Goal: Task Accomplishment & Management: Use online tool/utility

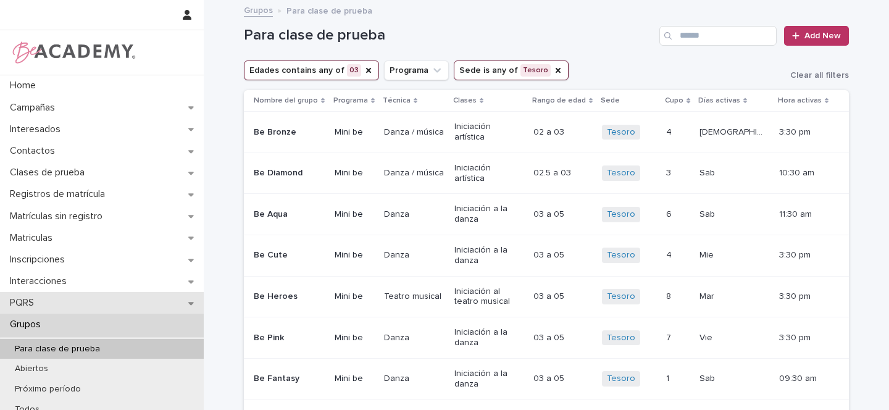
scroll to position [67, 0]
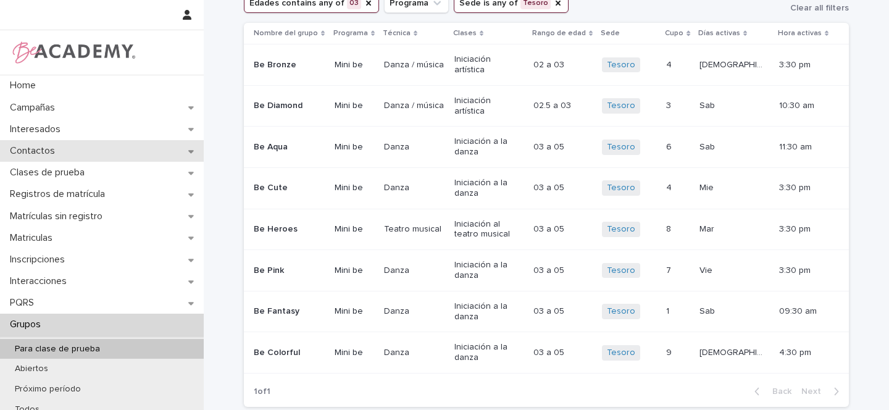
click at [188, 150] on icon at bounding box center [191, 151] width 6 height 9
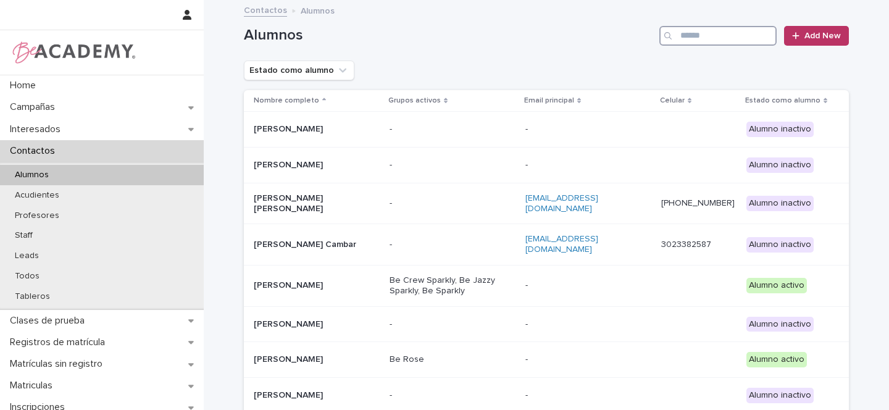
click at [723, 31] on input "Search" at bounding box center [717, 36] width 117 height 20
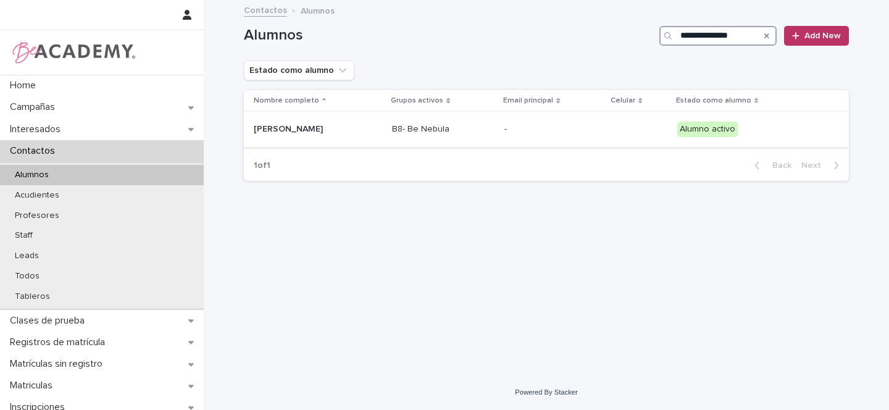
type input "**********"
click at [382, 131] on div "[PERSON_NAME]" at bounding box center [318, 129] width 128 height 20
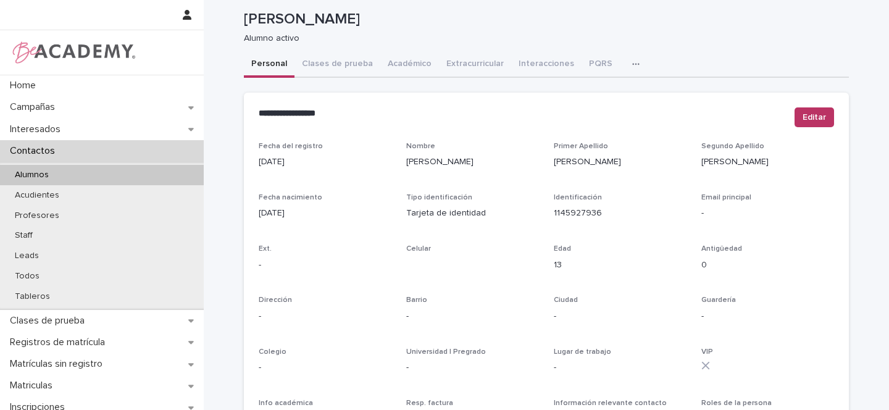
scroll to position [25, 0]
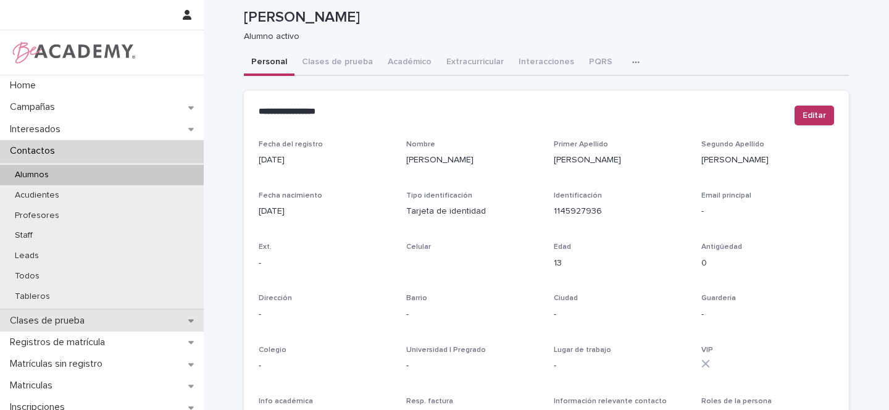
click at [192, 316] on div "Clases de prueba" at bounding box center [102, 321] width 204 height 22
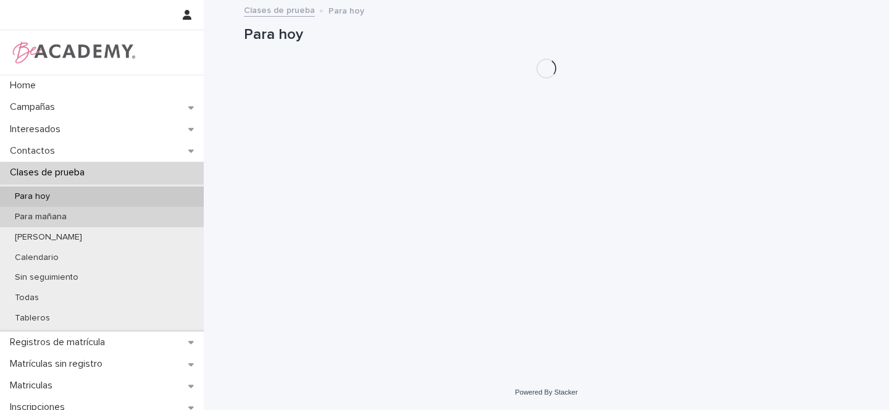
click at [77, 215] on div "Para mañana" at bounding box center [102, 217] width 204 height 20
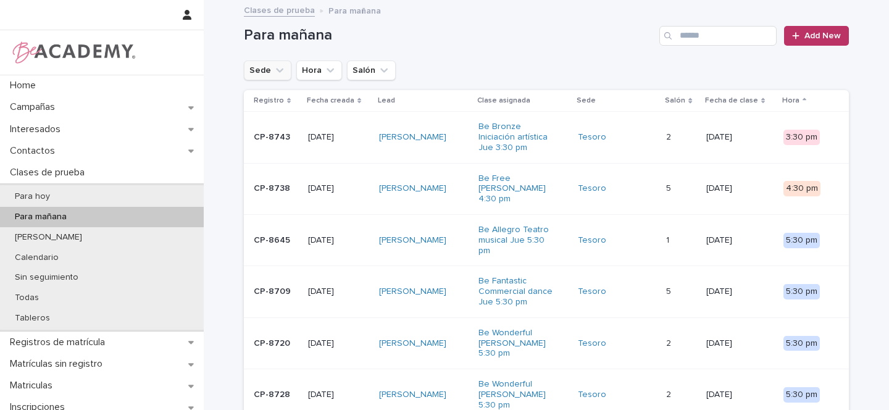
click at [276, 73] on icon "Sede" at bounding box center [279, 70] width 12 height 12
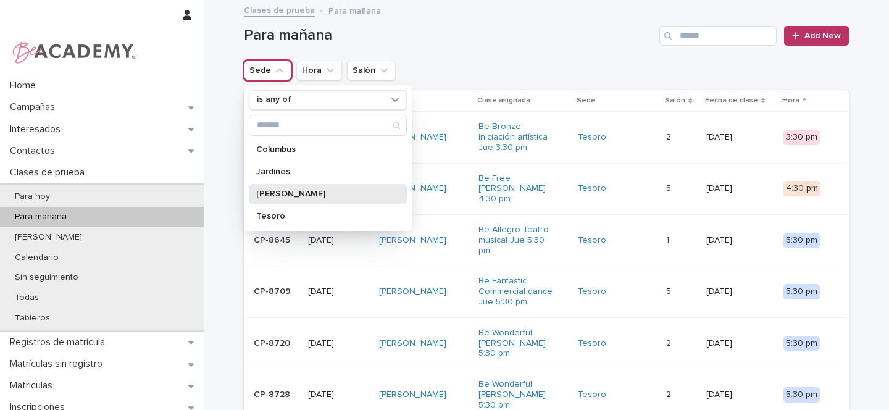
click at [281, 198] on div "[PERSON_NAME]" at bounding box center [328, 194] width 158 height 20
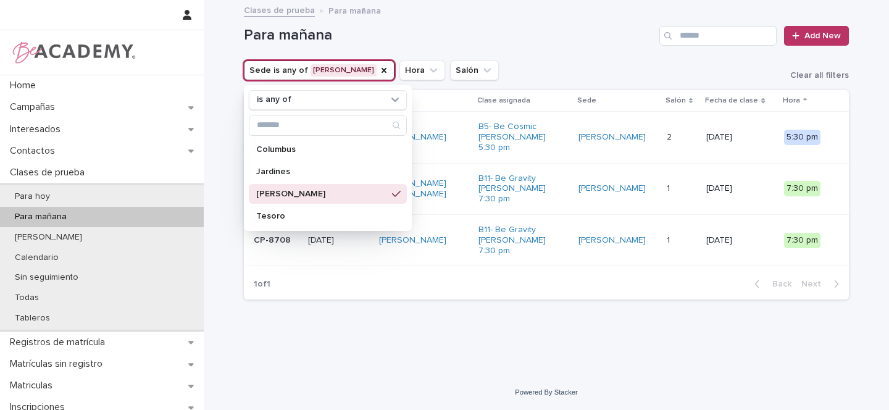
click at [556, 45] on div "Para mañana Add New" at bounding box center [546, 30] width 605 height 59
